Goal: Transaction & Acquisition: Purchase product/service

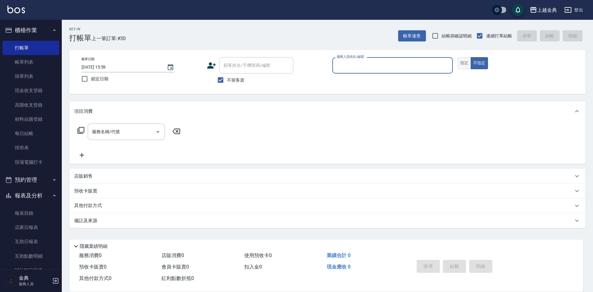
click at [462, 63] on button "指定" at bounding box center [464, 63] width 13 height 12
click at [446, 63] on input "服務人員姓名/編號" at bounding box center [392, 65] width 115 height 11
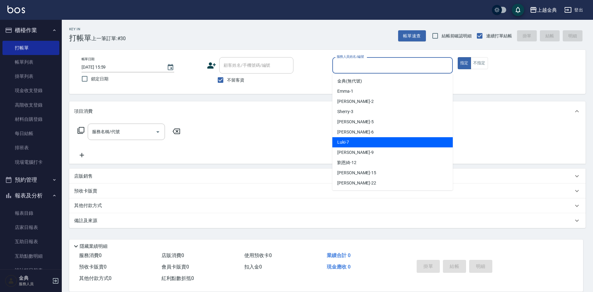
click at [368, 139] on div "Luki -7" at bounding box center [392, 142] width 120 height 10
type input "Luki-7"
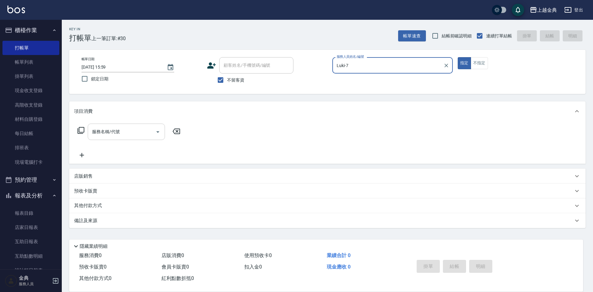
click at [142, 129] on input "服務名稱/代號" at bounding box center [121, 131] width 62 height 11
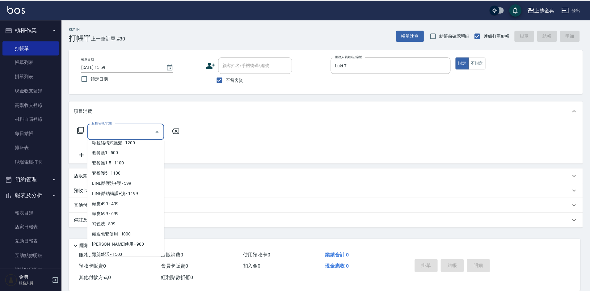
scroll to position [401, 0]
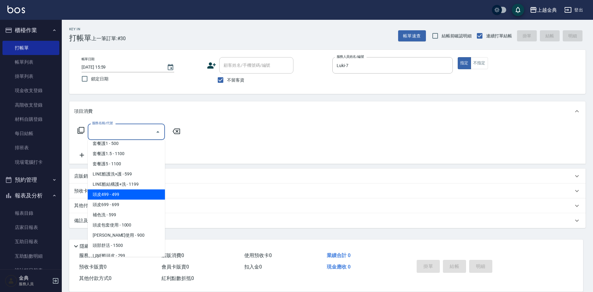
click at [131, 193] on span "頭皮499 - 499" at bounding box center [126, 194] width 77 height 10
type input "頭皮499(601)"
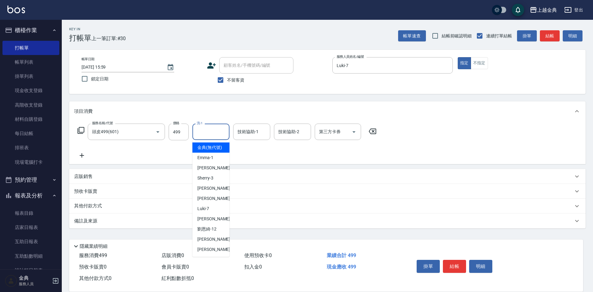
click at [205, 136] on input "洗-1" at bounding box center [210, 131] width 31 height 11
click at [219, 232] on div "[PERSON_NAME]-12" at bounding box center [210, 229] width 37 height 10
type input "[PERSON_NAME]12"
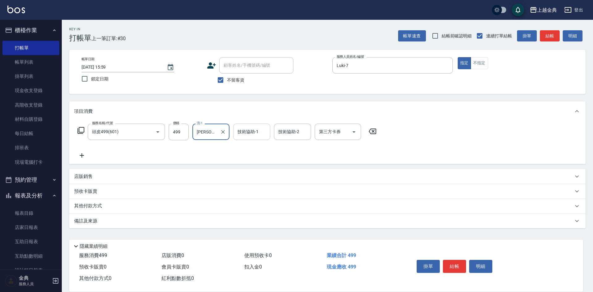
click at [252, 136] on input "技術協助-1" at bounding box center [251, 131] width 31 height 11
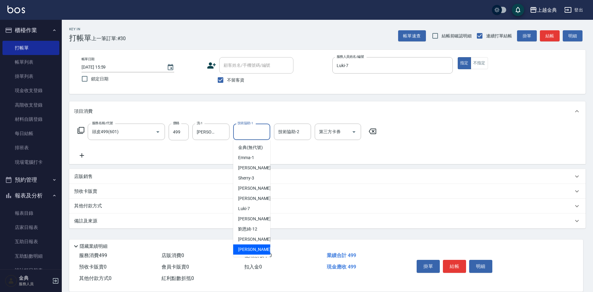
click at [255, 252] on div "[PERSON_NAME] -22" at bounding box center [251, 249] width 37 height 10
type input "[PERSON_NAME]-22"
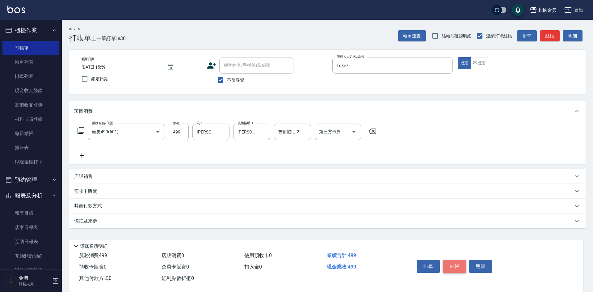
click at [459, 262] on button "結帳" at bounding box center [454, 266] width 23 height 13
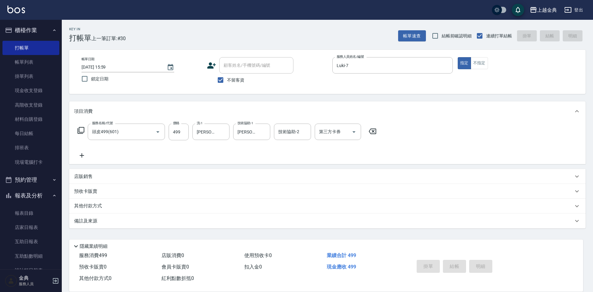
type input "[DATE] 16:39"
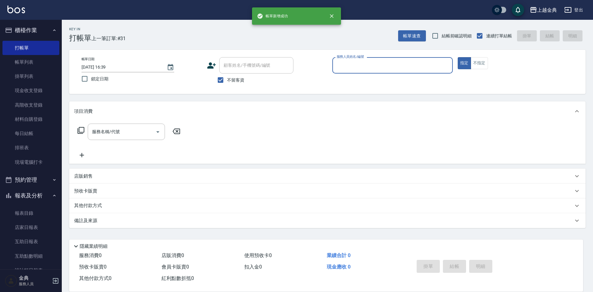
click at [229, 82] on span "不留客資" at bounding box center [235, 80] width 17 height 6
click at [227, 82] on input "不留客資" at bounding box center [220, 79] width 13 height 13
checkbox input "false"
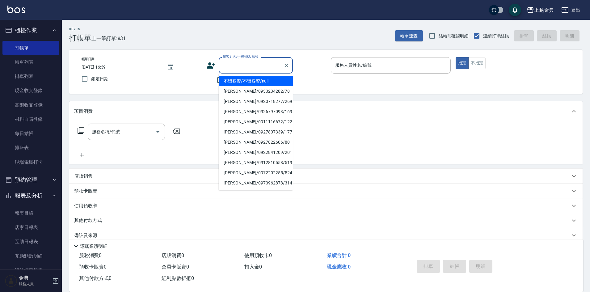
click at [237, 68] on input "顧客姓名/手機號碼/編號" at bounding box center [250, 65] width 59 height 11
click at [250, 78] on li "[PERSON_NAME]/0956526919/74" at bounding box center [256, 81] width 74 height 10
type input "[PERSON_NAME]/0956526919/74"
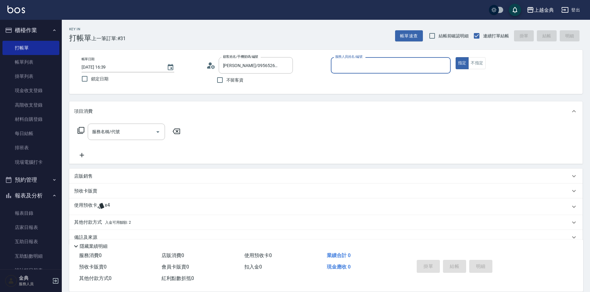
drag, startPoint x: 419, startPoint y: 69, endPoint x: 416, endPoint y: 72, distance: 3.7
click at [418, 68] on input "服務人員姓名/編號" at bounding box center [391, 65] width 114 height 11
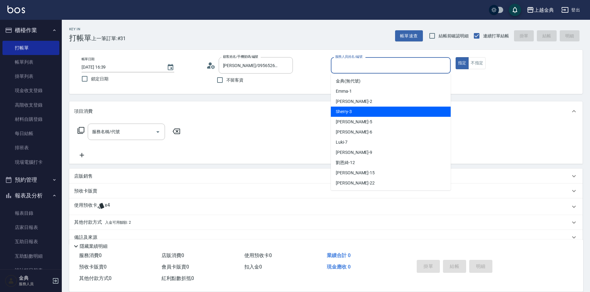
click at [363, 110] on div "Sherry -3" at bounding box center [391, 112] width 120 height 10
type input "Sherry-3"
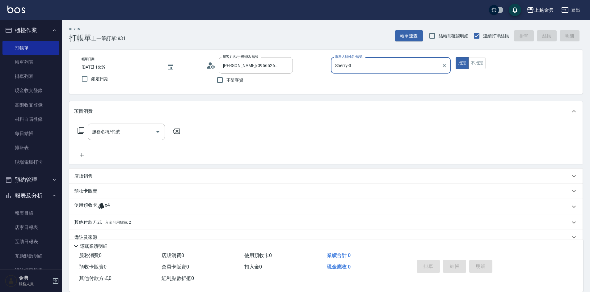
click at [100, 205] on icon at bounding box center [101, 206] width 6 height 6
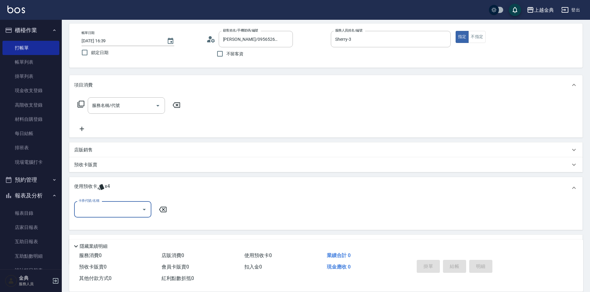
scroll to position [58, 0]
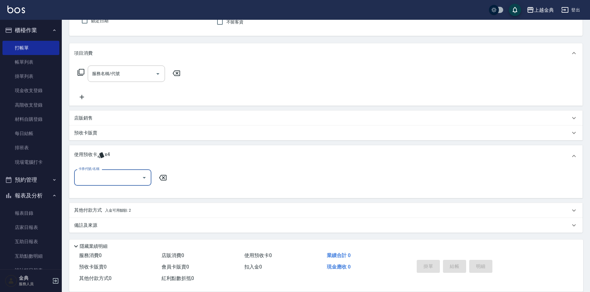
click at [127, 180] on input "卡券代號/名稱" at bounding box center [108, 177] width 62 height 11
click at [115, 195] on div "頭皮3次 剩餘1張" at bounding box center [112, 193] width 77 height 10
type input "頭皮3次"
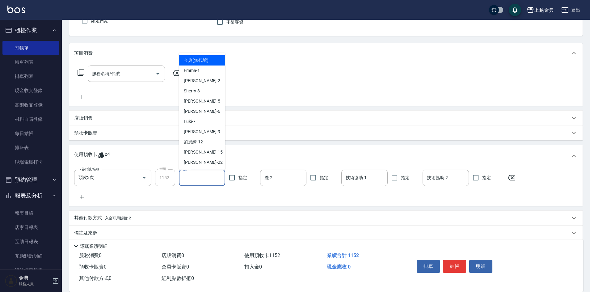
click at [198, 183] on input "洗-1" at bounding box center [202, 177] width 41 height 11
click at [199, 142] on span "[PERSON_NAME]-12" at bounding box center [193, 142] width 19 height 6
type input "[PERSON_NAME]12"
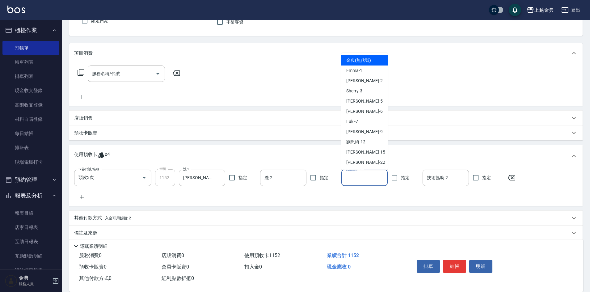
click at [357, 178] on input "技術協助-1" at bounding box center [364, 177] width 41 height 11
click at [359, 139] on span "[PERSON_NAME]-12" at bounding box center [355, 142] width 19 height 6
type input "[PERSON_NAME]12"
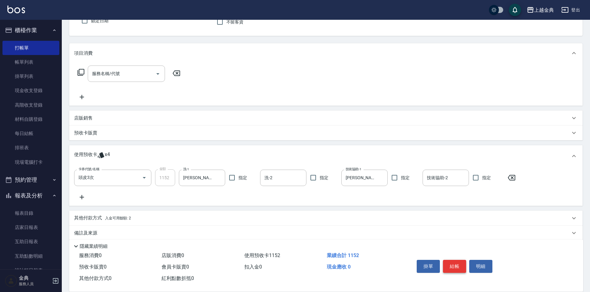
click at [455, 260] on button "結帳" at bounding box center [454, 266] width 23 height 13
type input "[DATE] 16:43"
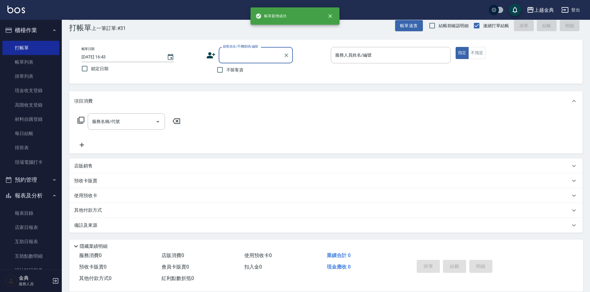
scroll to position [10, 0]
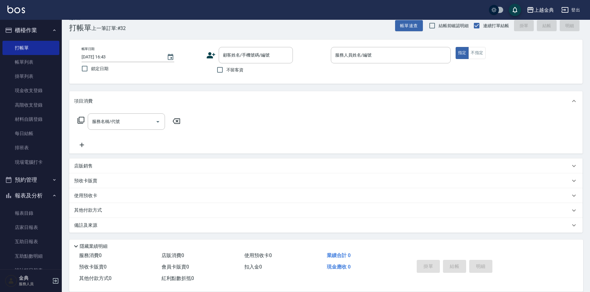
click at [243, 71] on span "不留客資" at bounding box center [234, 70] width 17 height 6
click at [226, 71] on input "不留客資" at bounding box center [219, 69] width 13 height 13
checkbox input "true"
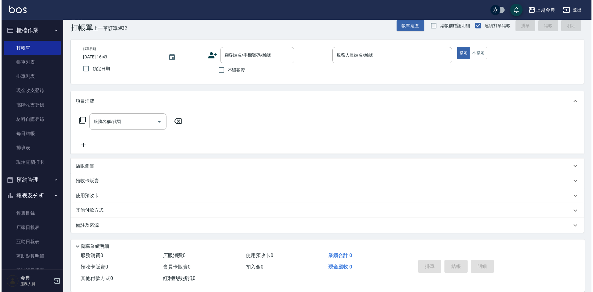
scroll to position [0, 0]
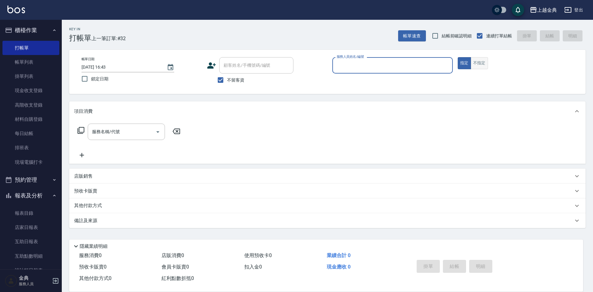
click at [476, 58] on button "不指定" at bounding box center [479, 63] width 17 height 12
click at [431, 61] on input "服務人員姓名/編號" at bounding box center [392, 65] width 115 height 11
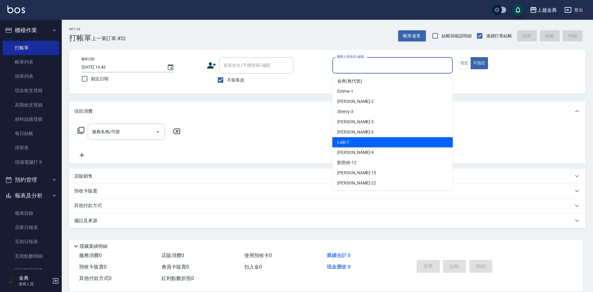
click at [352, 140] on div "Luki -7" at bounding box center [392, 142] width 120 height 10
type input "Luki-7"
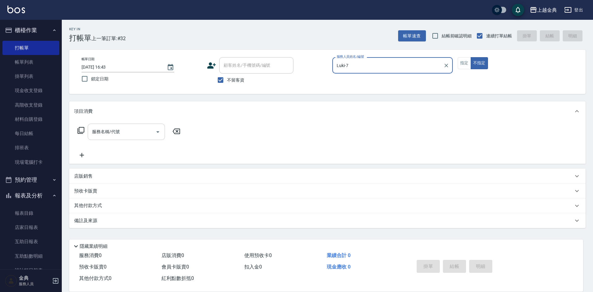
click at [139, 135] on input "服務名稱/代號" at bounding box center [121, 131] width 62 height 11
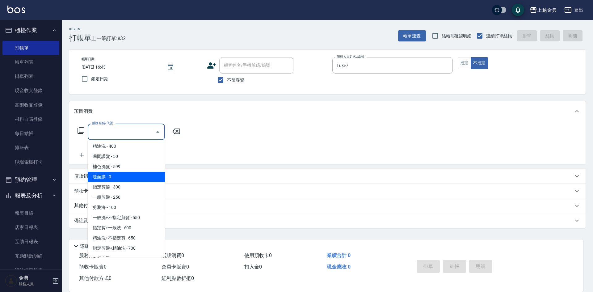
scroll to position [31, 0]
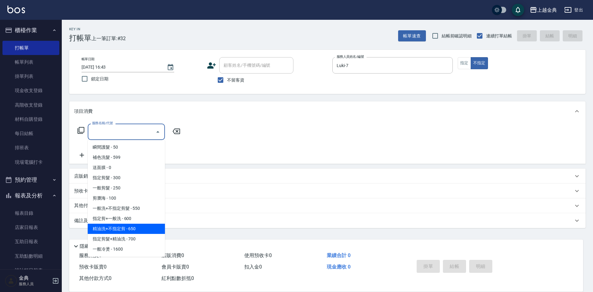
click at [137, 225] on span "精油洗+不指定剪 - 650" at bounding box center [126, 229] width 77 height 10
type input "精油洗+不指定剪(205)"
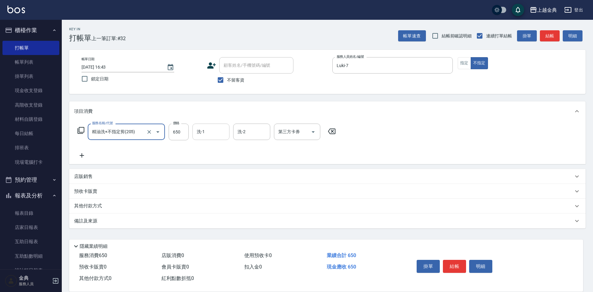
click at [203, 135] on input "洗-1" at bounding box center [210, 131] width 31 height 11
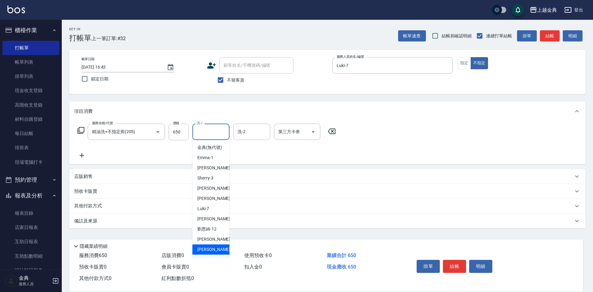
click at [214, 254] on div "[PERSON_NAME] -22" at bounding box center [210, 249] width 37 height 10
type input "[PERSON_NAME]-22"
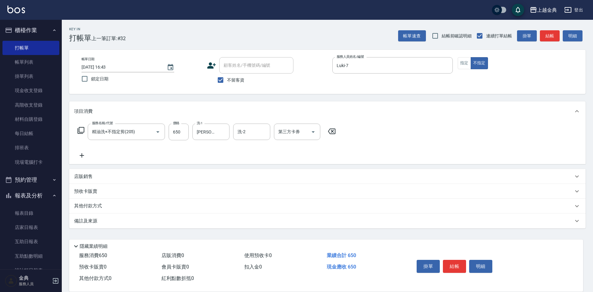
click at [100, 206] on p "其他付款方式" at bounding box center [89, 206] width 31 height 7
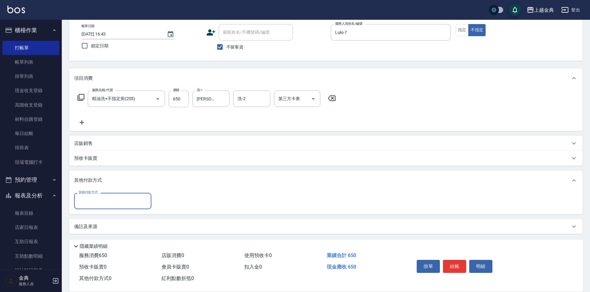
scroll to position [34, 0]
click at [101, 204] on input "其他付款方式" at bounding box center [113, 199] width 72 height 11
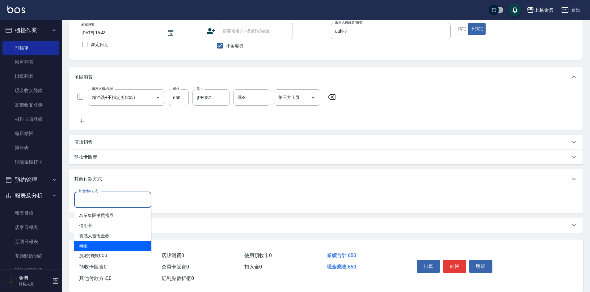
click at [97, 250] on span "轉帳" at bounding box center [112, 246] width 77 height 10
type input "轉帳"
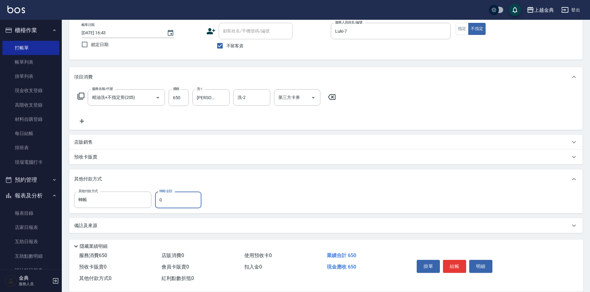
click at [159, 201] on input "0" at bounding box center [178, 199] width 46 height 17
click at [162, 201] on input "0" at bounding box center [178, 199] width 46 height 17
click at [162, 205] on input "0" at bounding box center [178, 199] width 46 height 17
type input "650"
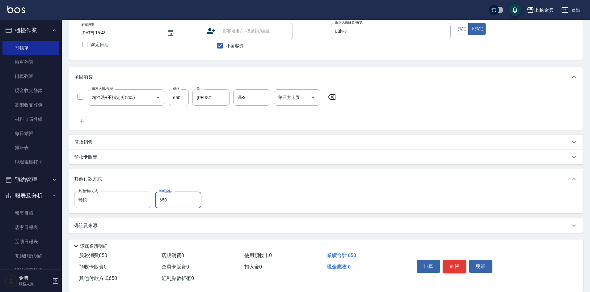
click at [453, 266] on button "結帳" at bounding box center [454, 266] width 23 height 13
type input "[DATE] 16:44"
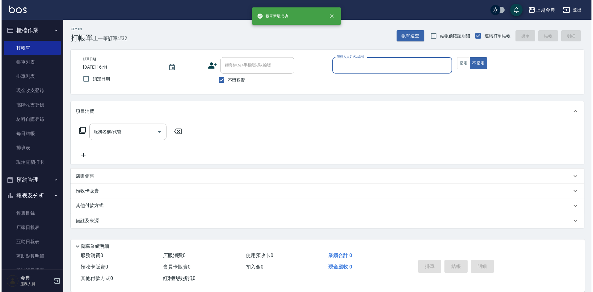
scroll to position [0, 0]
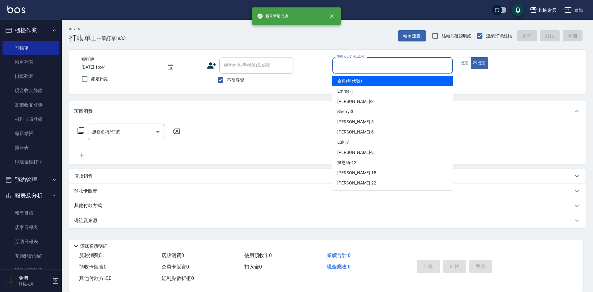
click at [434, 69] on input "服務人員姓名/編號" at bounding box center [392, 65] width 115 height 11
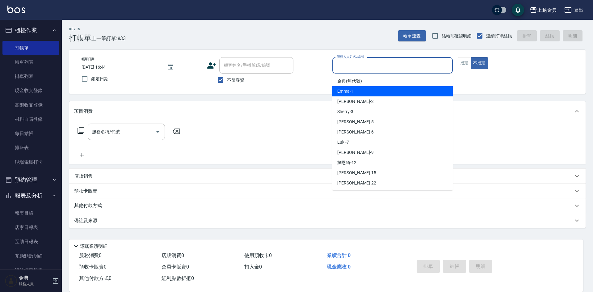
click at [347, 93] on span "Emma -1" at bounding box center [345, 91] width 16 height 6
type input "Emma-1"
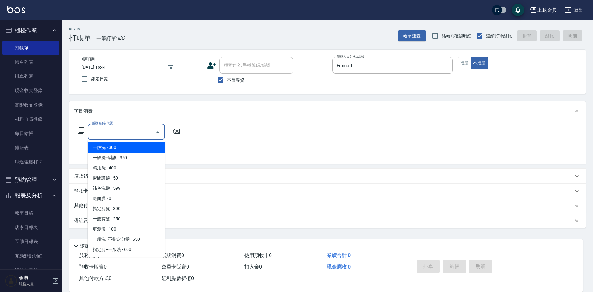
click at [135, 132] on input "服務名稱/代號" at bounding box center [121, 131] width 62 height 11
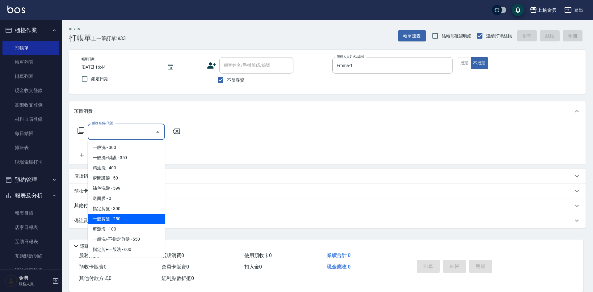
click at [126, 220] on span "一般剪髮 - 250" at bounding box center [126, 219] width 77 height 10
type input "一般剪髮(200)"
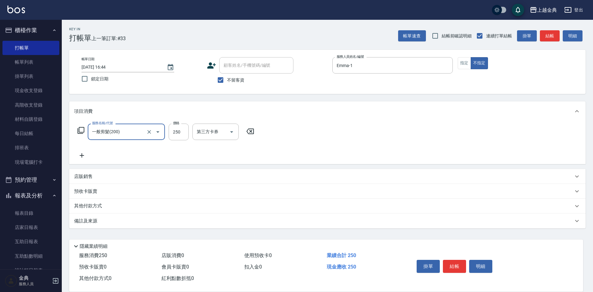
click at [94, 206] on p "其他付款方式" at bounding box center [89, 206] width 31 height 7
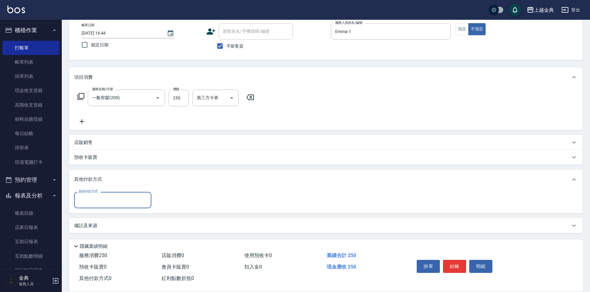
scroll to position [34, 0]
click at [97, 202] on input "其他付款方式" at bounding box center [113, 199] width 72 height 11
click at [101, 251] on span "轉帳" at bounding box center [112, 246] width 77 height 10
type input "轉帳"
click at [174, 204] on input "0" at bounding box center [178, 199] width 46 height 17
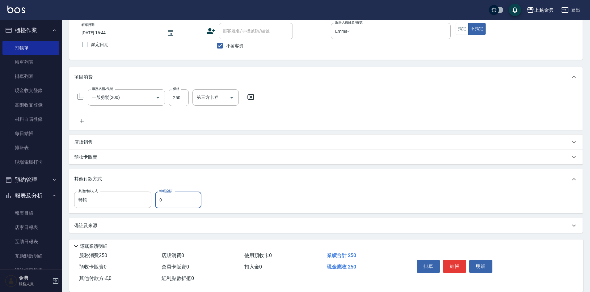
click at [174, 204] on input "0" at bounding box center [178, 199] width 46 height 17
type input "250"
click at [451, 262] on button "結帳" at bounding box center [454, 266] width 23 height 13
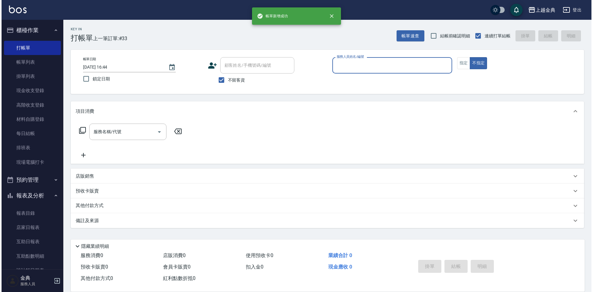
scroll to position [0, 0]
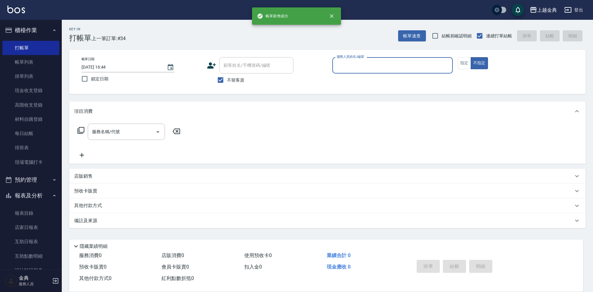
click at [398, 66] on input "服務人員姓名/編號" at bounding box center [392, 65] width 115 height 11
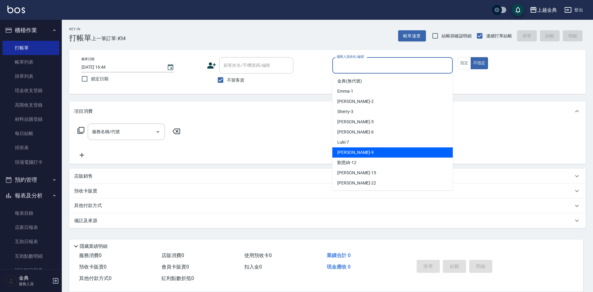
click at [360, 150] on div "[PERSON_NAME] -9" at bounding box center [392, 152] width 120 height 10
type input "[PERSON_NAME]-9"
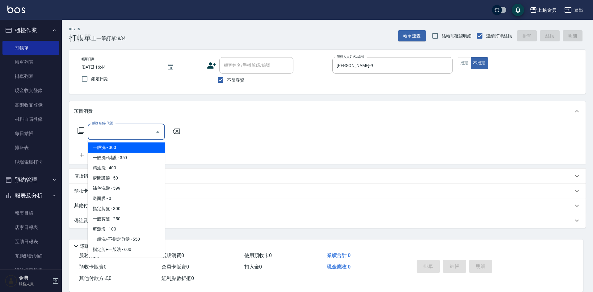
click at [126, 131] on input "服務名稱/代號" at bounding box center [121, 131] width 62 height 11
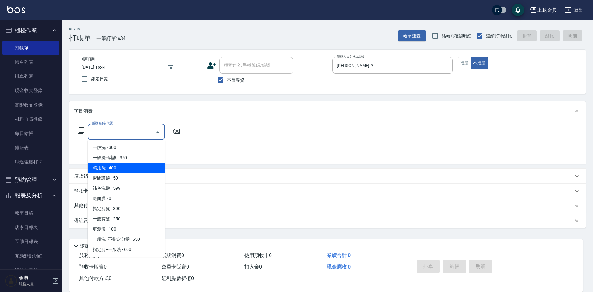
click at [132, 169] on span "精油洗 - 400" at bounding box center [126, 168] width 77 height 10
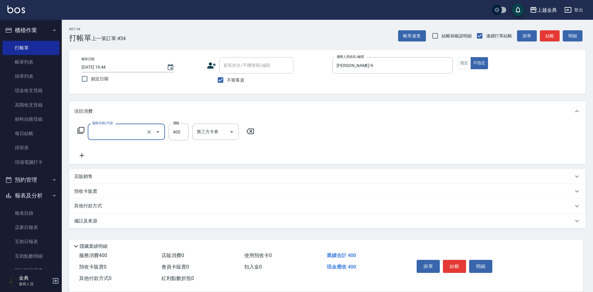
type input "精油洗(102)"
click at [454, 261] on button "結帳" at bounding box center [454, 266] width 23 height 13
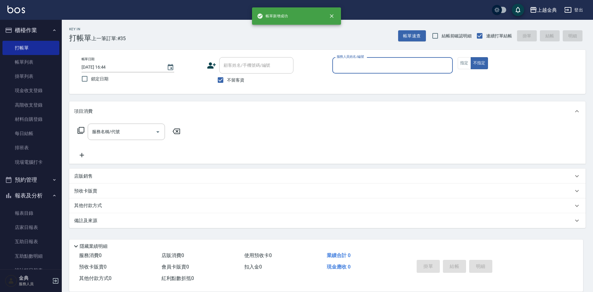
click at [399, 65] on input "服務人員姓名/編號" at bounding box center [392, 65] width 115 height 11
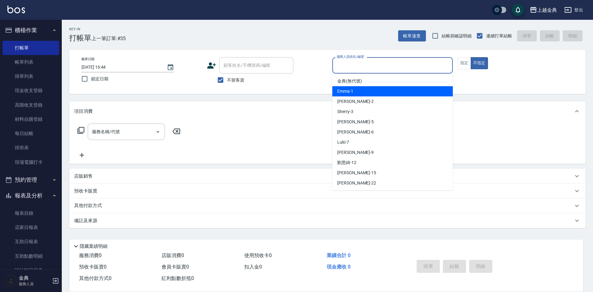
click at [373, 87] on div "Emma -1" at bounding box center [392, 91] width 120 height 10
type input "Emma-1"
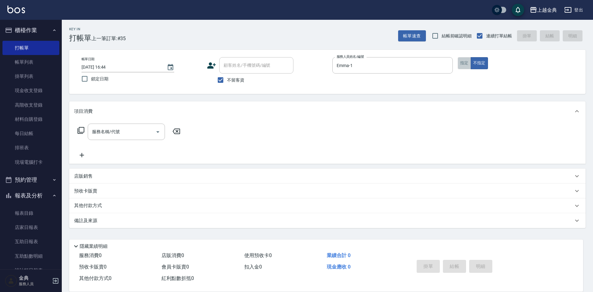
click at [460, 63] on button "指定" at bounding box center [464, 63] width 13 height 12
click at [147, 131] on input "服務名稱/代號" at bounding box center [121, 131] width 62 height 11
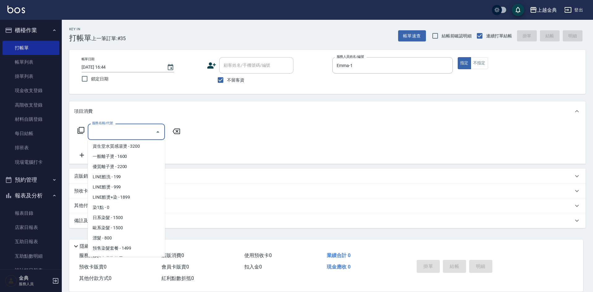
scroll to position [185, 0]
click at [114, 209] on span "日系染髮 - 1500" at bounding box center [126, 207] width 77 height 10
type input "日系染髮(401)"
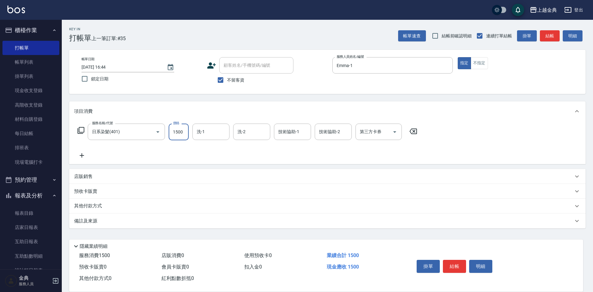
click at [173, 132] on input "1500" at bounding box center [179, 132] width 20 height 17
type input "2800"
click at [205, 128] on input "洗-1" at bounding box center [210, 131] width 31 height 11
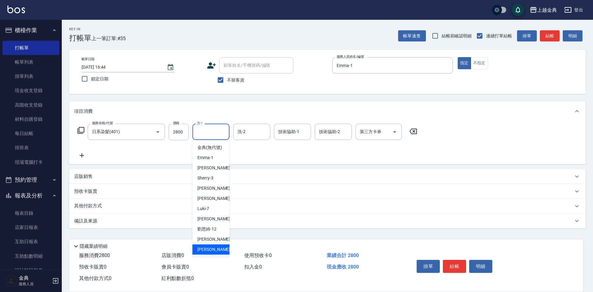
click at [208, 253] on span "[PERSON_NAME] -22" at bounding box center [216, 249] width 39 height 6
type input "[PERSON_NAME]-22"
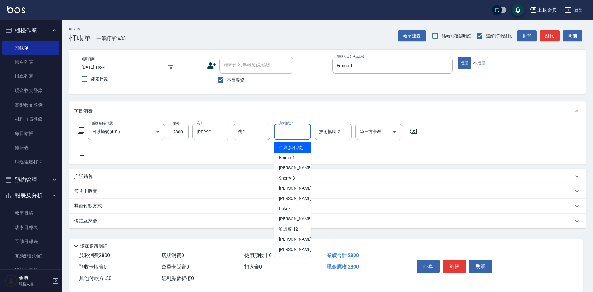
click at [295, 132] on div "技術協助-1 技術協助-1" at bounding box center [292, 132] width 37 height 16
click at [288, 161] on span "Emma -1" at bounding box center [287, 157] width 16 height 6
type input "Emma-1"
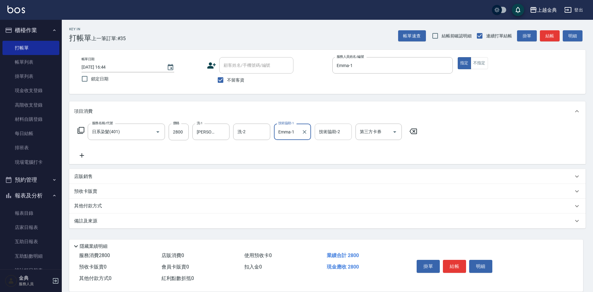
click at [334, 129] on div "技術協助-2 技術協助-2" at bounding box center [333, 132] width 37 height 16
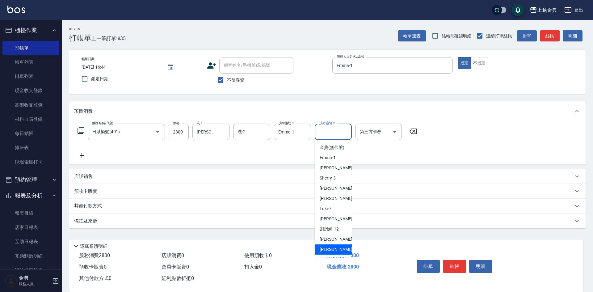
click at [330, 253] on span "[PERSON_NAME] -22" at bounding box center [339, 249] width 39 height 6
type input "[PERSON_NAME]-22"
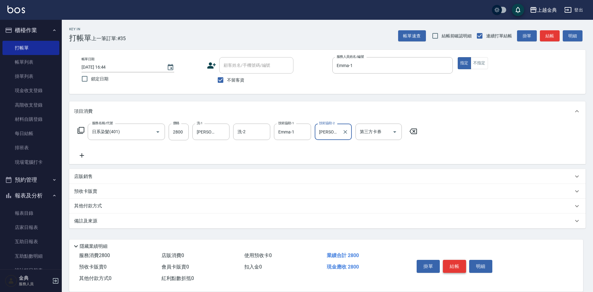
click at [454, 265] on button "結帳" at bounding box center [454, 266] width 23 height 13
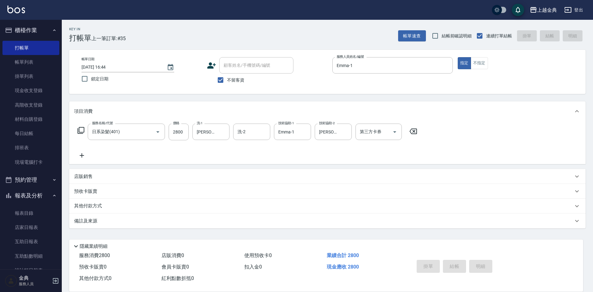
type input "[DATE] 16:45"
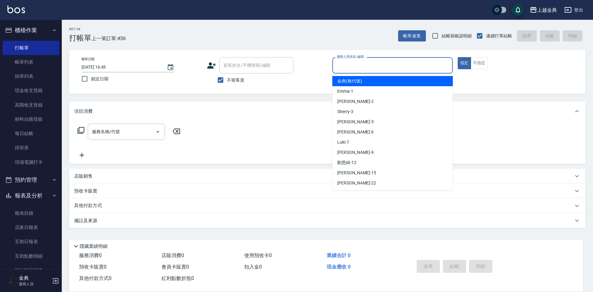
click at [417, 69] on input "服務人員姓名/編號" at bounding box center [392, 65] width 115 height 11
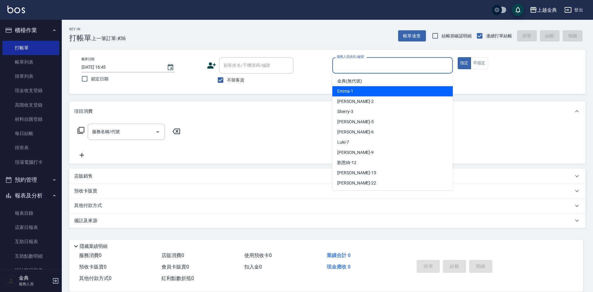
click at [349, 90] on span "Emma -1" at bounding box center [345, 91] width 16 height 6
type input "Emma-1"
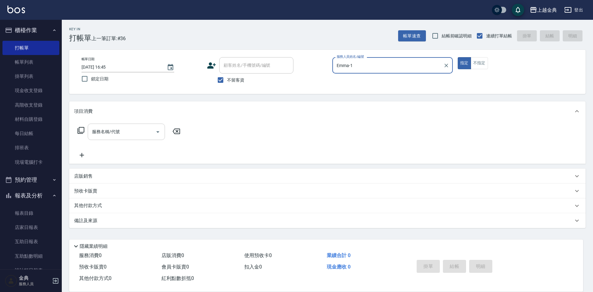
click at [147, 129] on input "服務名稱/代號" at bounding box center [121, 131] width 62 height 11
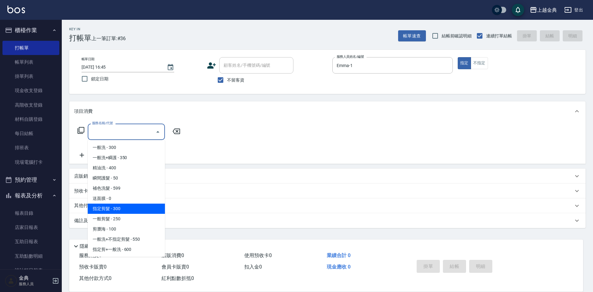
click at [135, 211] on span "指定剪髮 - 300" at bounding box center [126, 209] width 77 height 10
type input "指定剪髮(199)"
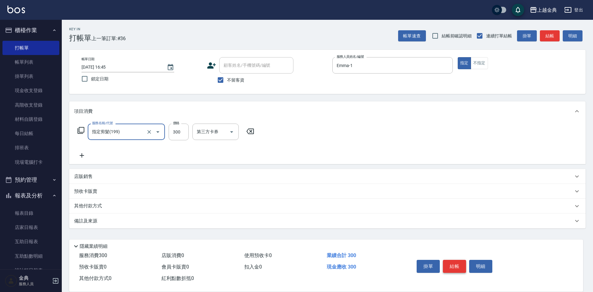
click at [459, 264] on button "結帳" at bounding box center [454, 266] width 23 height 13
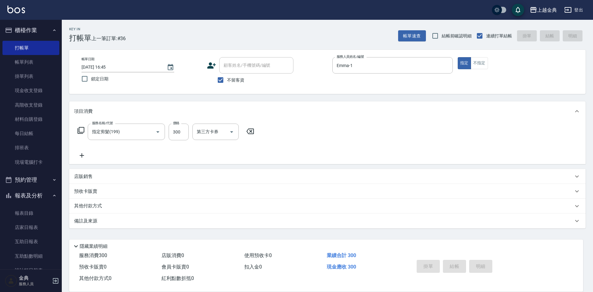
type input "[DATE] 17:11"
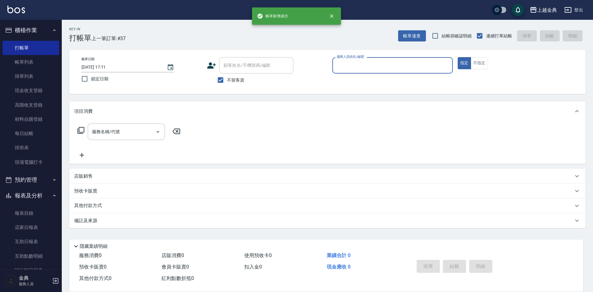
click at [384, 69] on input "服務人員姓名/編號" at bounding box center [392, 65] width 115 height 11
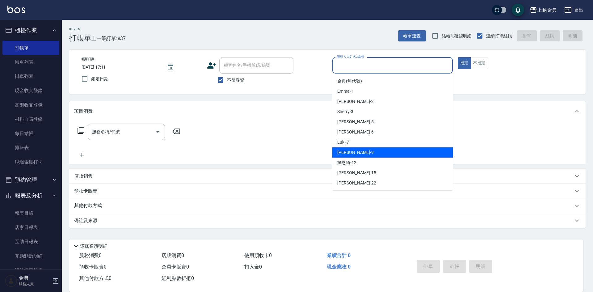
click at [354, 152] on div "[PERSON_NAME] -9" at bounding box center [392, 152] width 120 height 10
type input "[PERSON_NAME]-9"
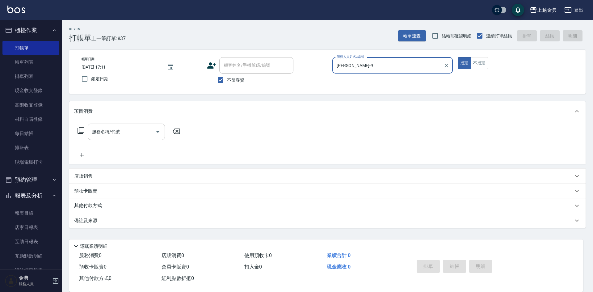
click at [106, 132] on div "服務名稱/代號 服務名稱/代號" at bounding box center [126, 132] width 77 height 16
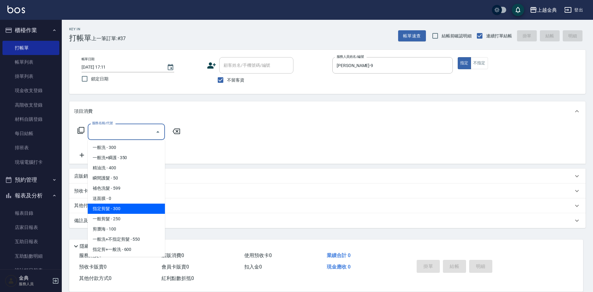
click at [134, 209] on span "指定剪髮 - 300" at bounding box center [126, 209] width 77 height 10
type input "指定剪髮(199)"
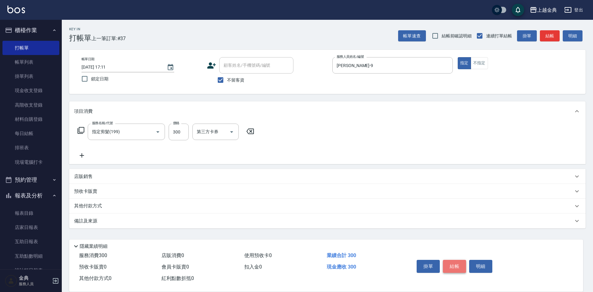
click at [451, 261] on button "結帳" at bounding box center [454, 266] width 23 height 13
